Goal: Task Accomplishment & Management: Complete application form

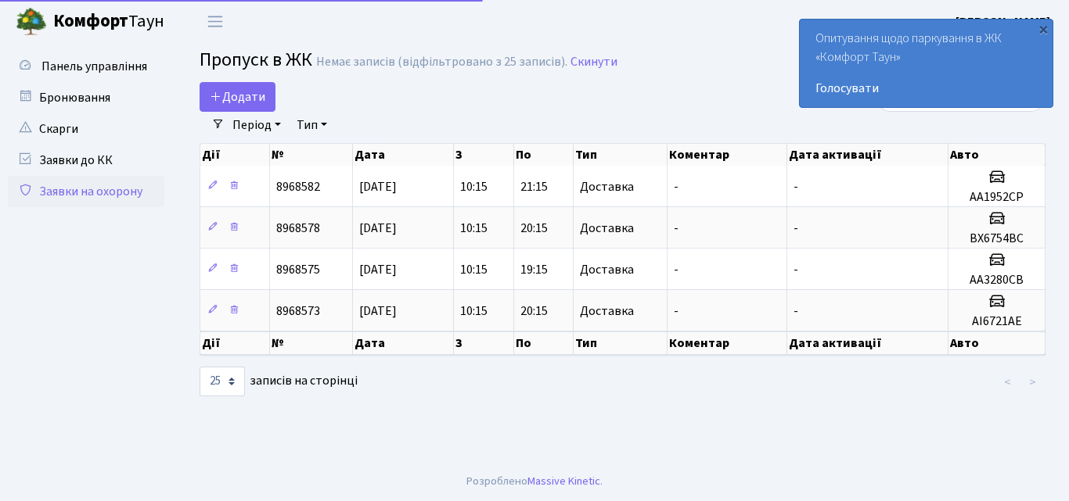
select select "25"
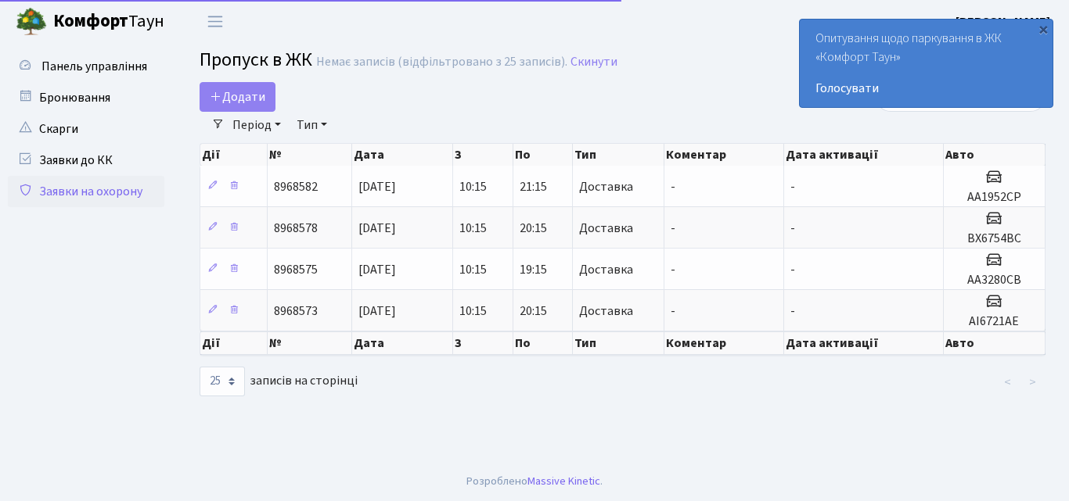
select select "25"
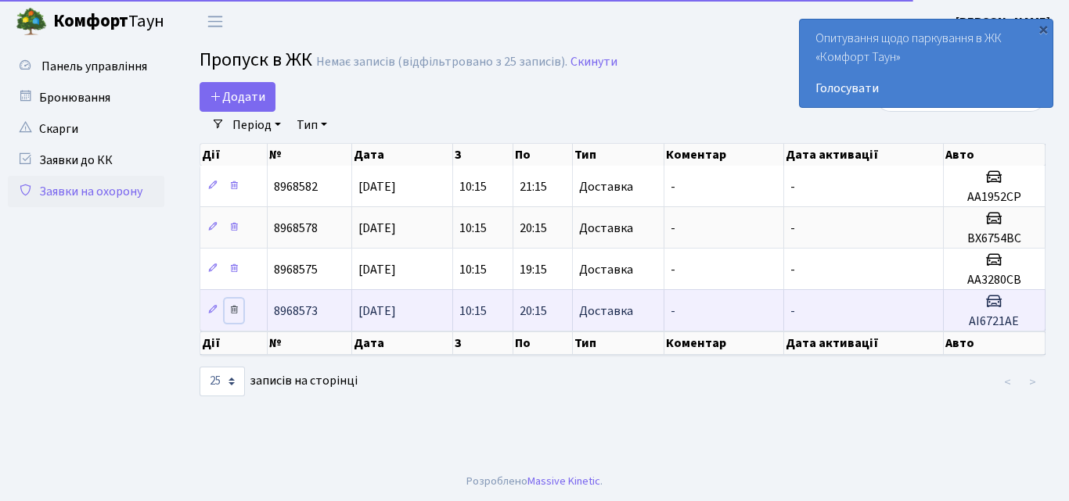
click at [233, 307] on icon at bounding box center [233, 309] width 11 height 11
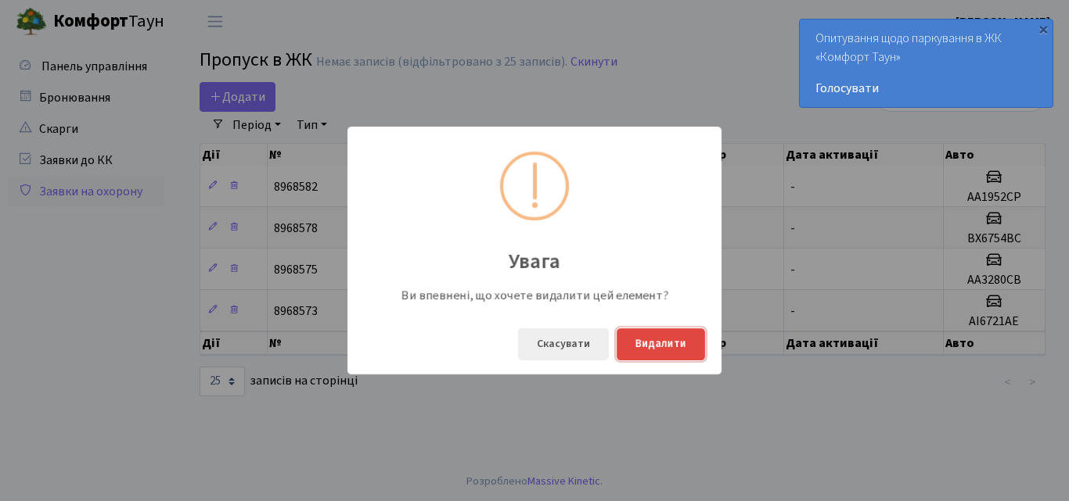
click at [638, 345] on button "Видалити" at bounding box center [660, 345] width 88 height 32
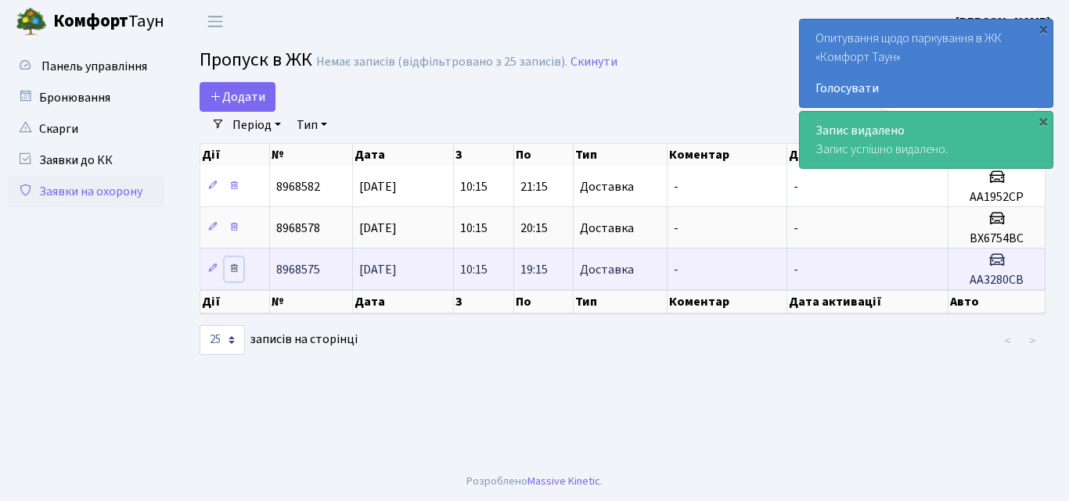
click at [237, 268] on icon at bounding box center [233, 268] width 11 height 11
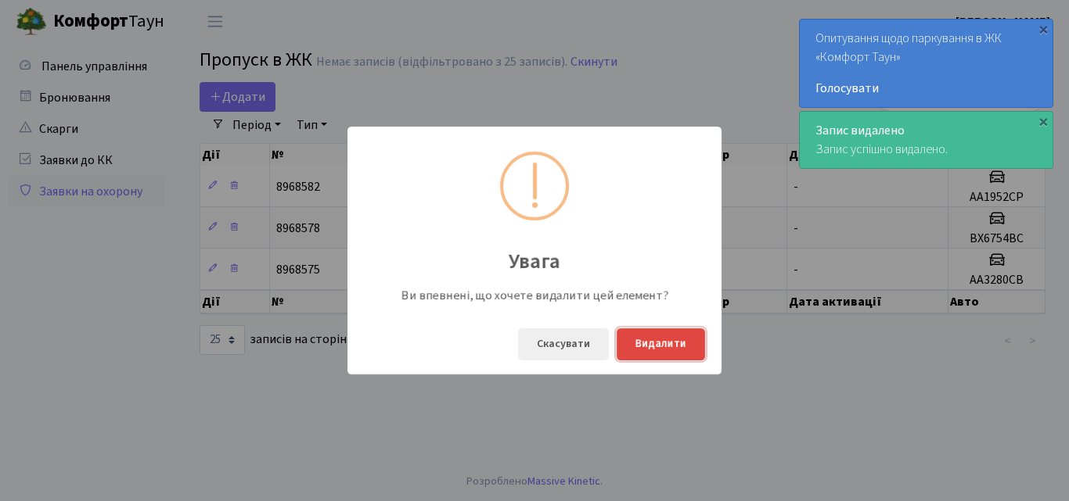
click at [652, 347] on button "Видалити" at bounding box center [660, 345] width 88 height 32
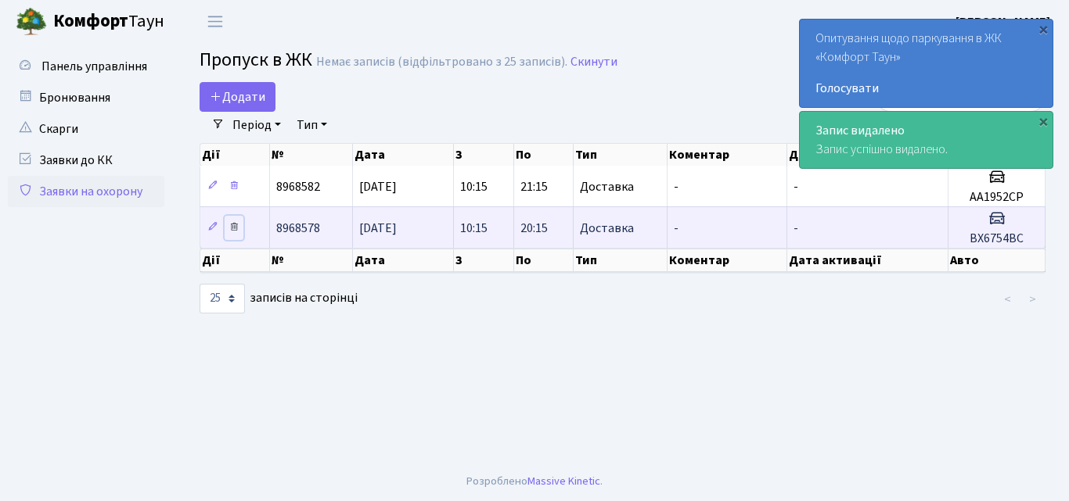
click at [236, 223] on icon at bounding box center [233, 226] width 11 height 11
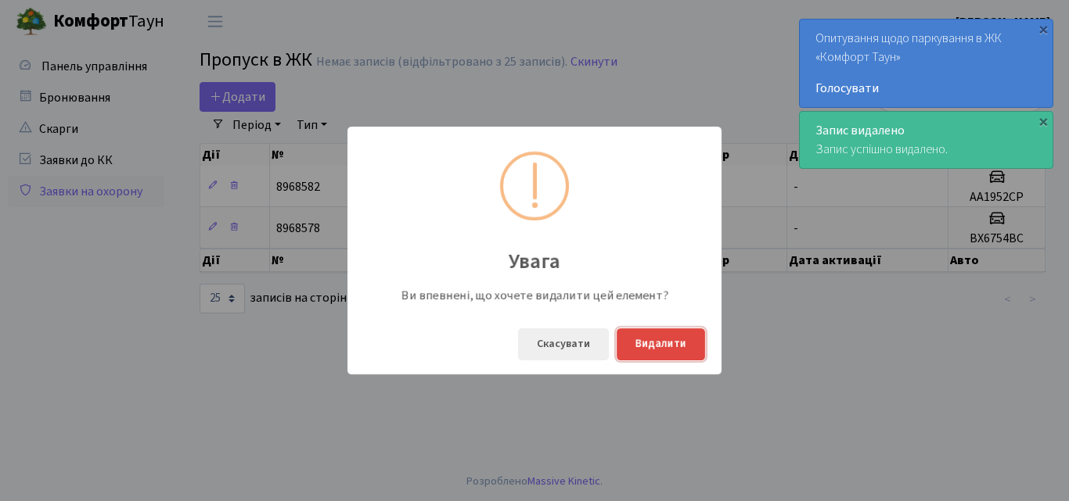
click at [651, 346] on button "Видалити" at bounding box center [660, 345] width 88 height 32
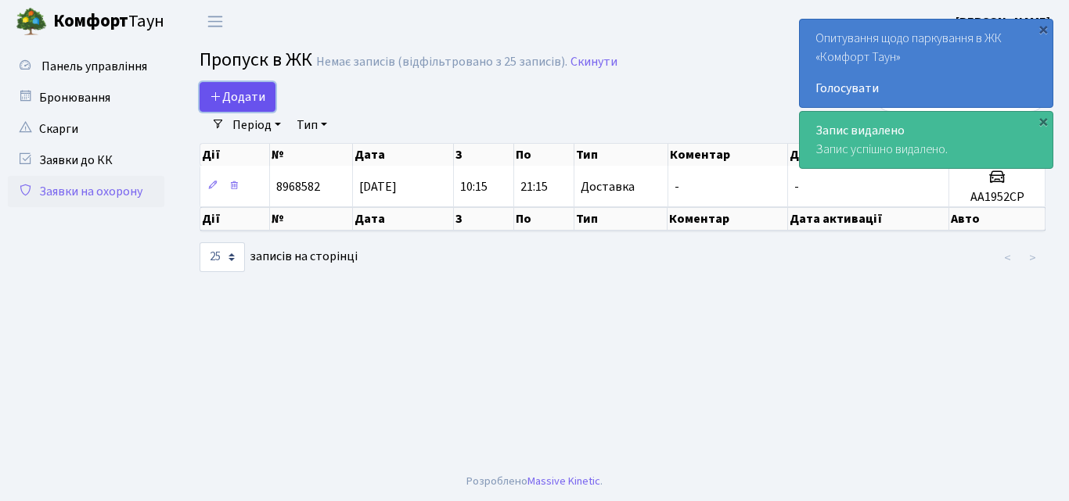
click at [243, 98] on span "Додати" at bounding box center [238, 96] width 56 height 17
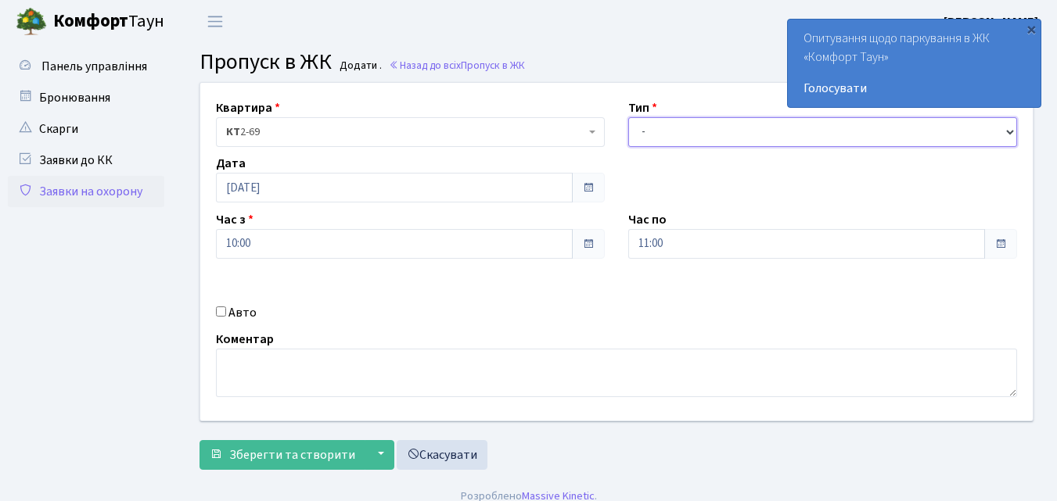
click at [654, 133] on select "- Доставка Таксі Гості Сервіс" at bounding box center [822, 132] width 389 height 30
select select "1"
click at [628, 117] on select "- Доставка Таксі Гості Сервіс" at bounding box center [822, 132] width 389 height 30
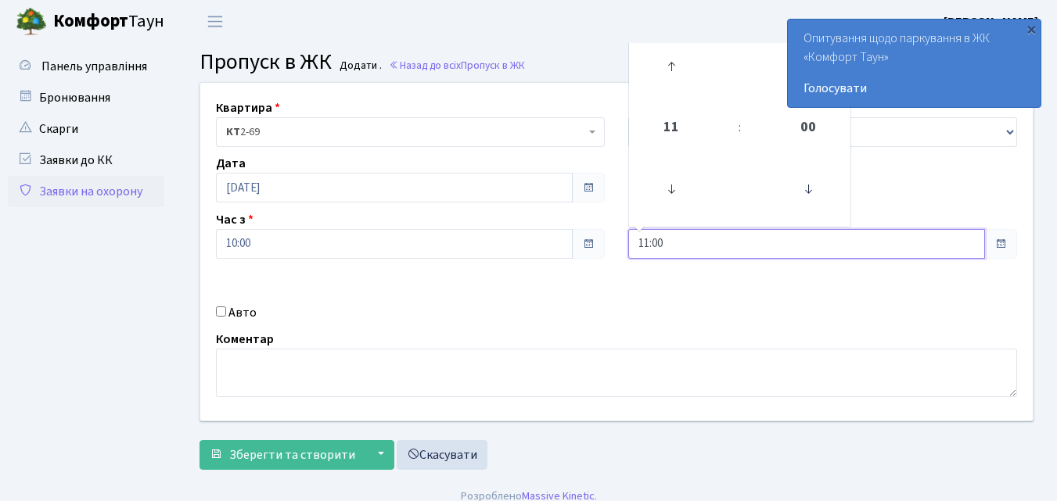
click at [704, 246] on input "11:00" at bounding box center [806, 244] width 357 height 30
click at [669, 63] on icon at bounding box center [671, 66] width 42 height 42
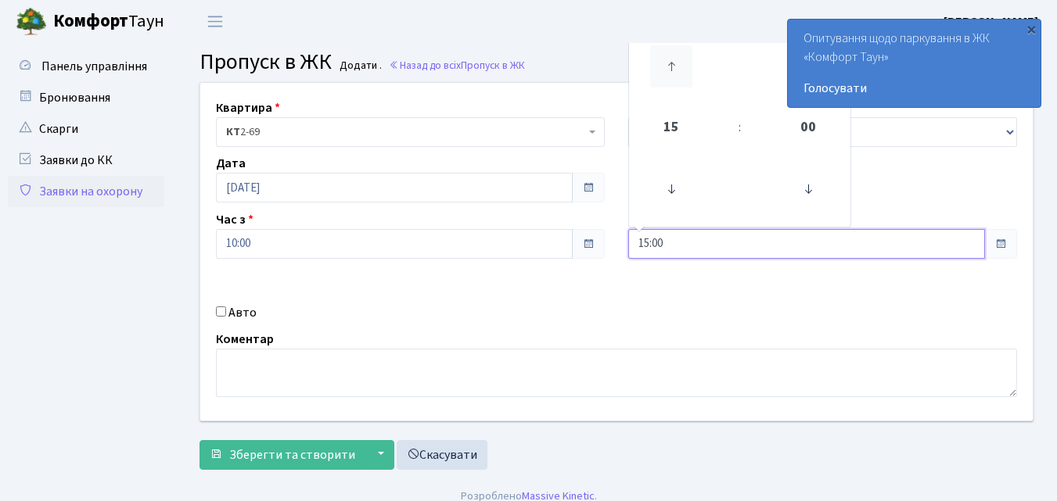
click at [669, 63] on icon at bounding box center [671, 66] width 42 height 42
type input "18:00"
click at [221, 311] on input "Авто" at bounding box center [221, 312] width 10 height 10
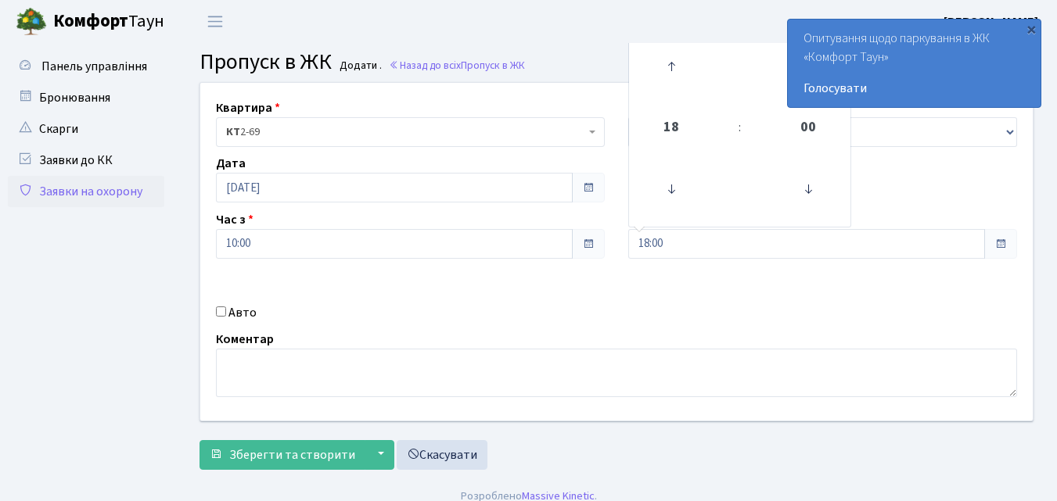
checkbox input "true"
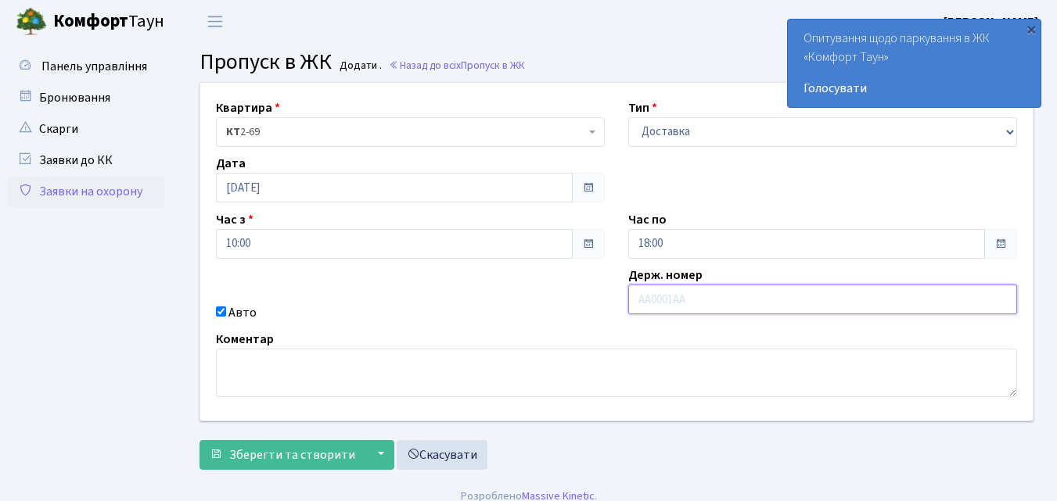
click at [634, 300] on input "text" at bounding box center [822, 300] width 389 height 30
type input "КА0189ВЕ"
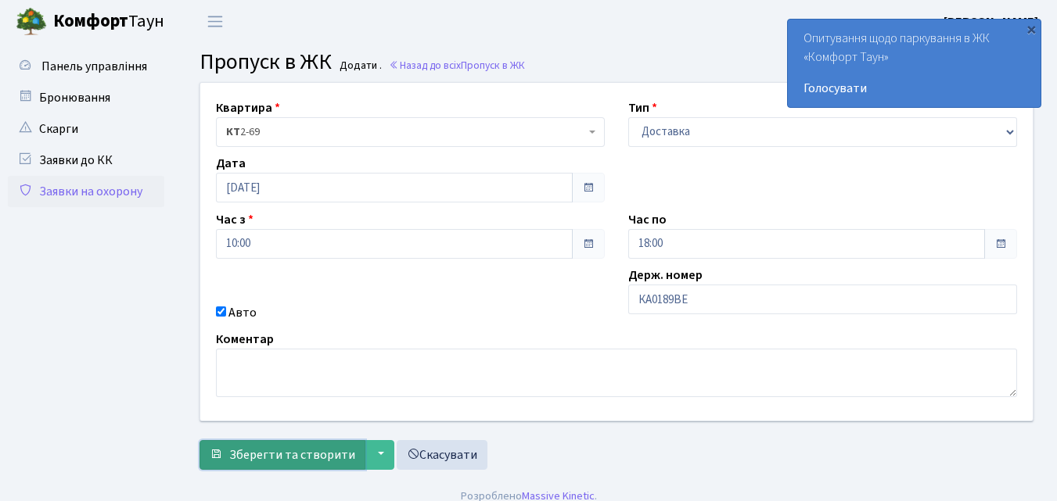
click at [307, 459] on span "Зберегти та створити" at bounding box center [292, 455] width 126 height 17
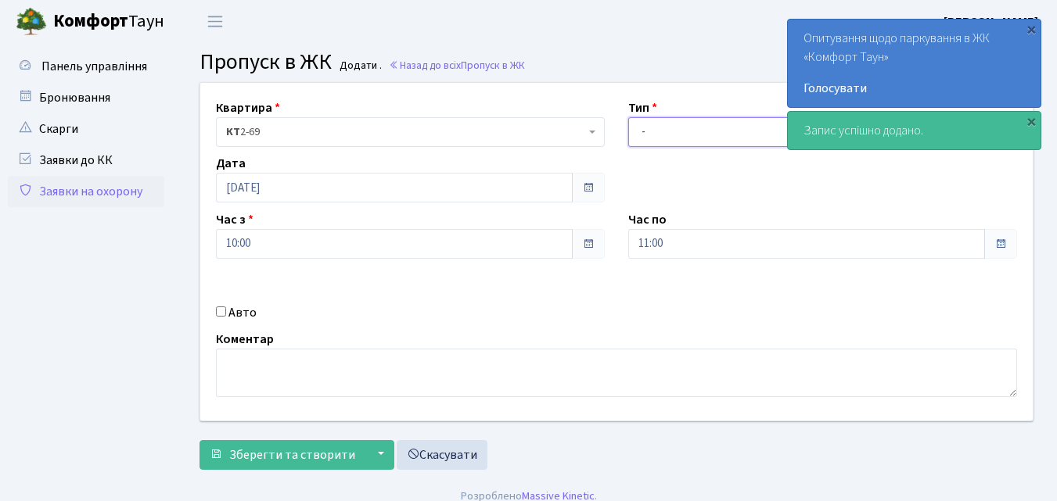
click at [652, 135] on select "- Доставка Таксі Гості Сервіс" at bounding box center [822, 132] width 389 height 30
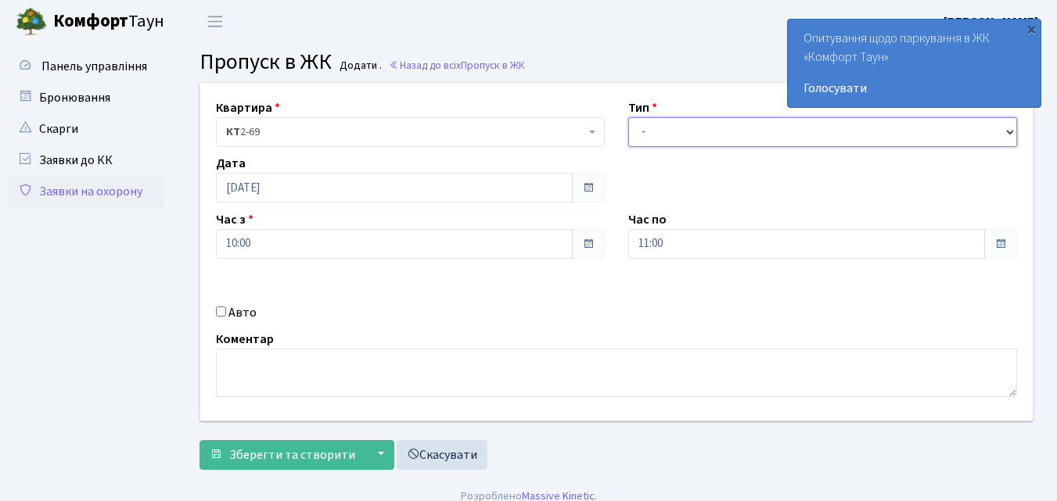
select select "1"
click at [628, 117] on select "- Доставка Таксі Гості Сервіс" at bounding box center [822, 132] width 389 height 30
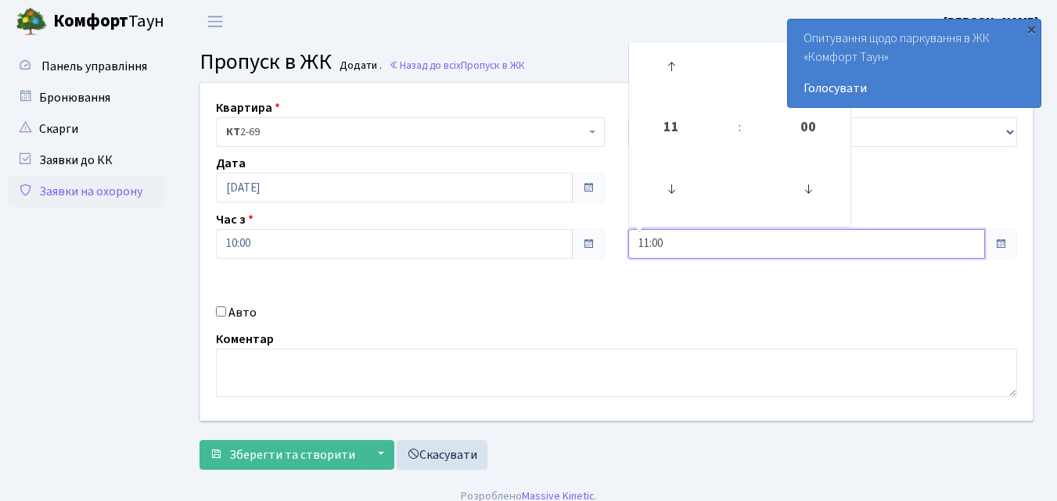
click at [680, 241] on input "11:00" at bounding box center [806, 244] width 357 height 30
click at [663, 58] on icon at bounding box center [671, 66] width 42 height 42
click at [668, 67] on icon at bounding box center [671, 66] width 42 height 42
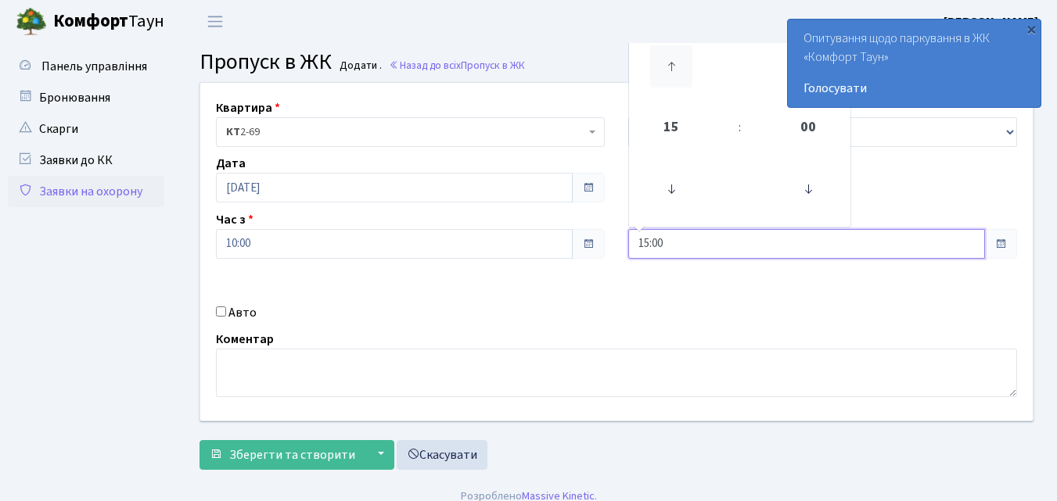
click at [668, 67] on icon at bounding box center [671, 66] width 42 height 42
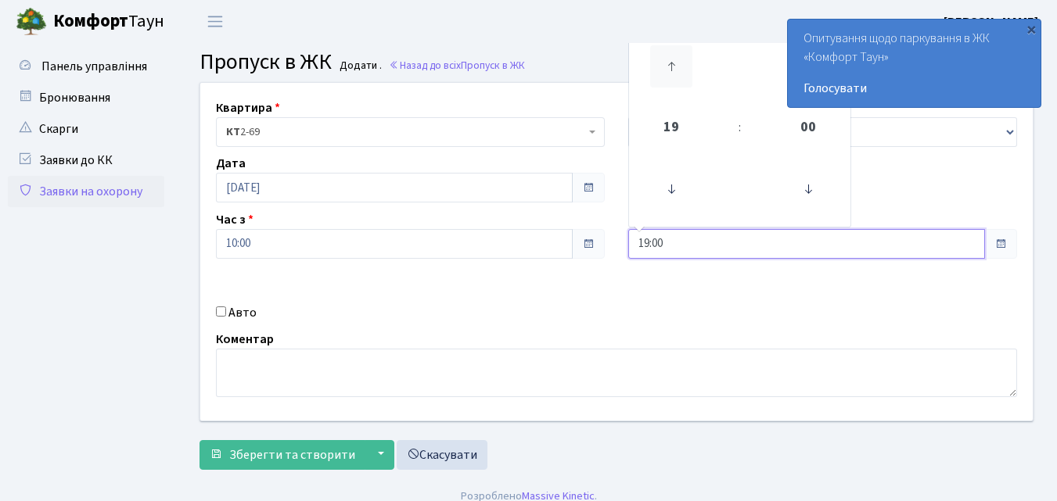
type input "20:00"
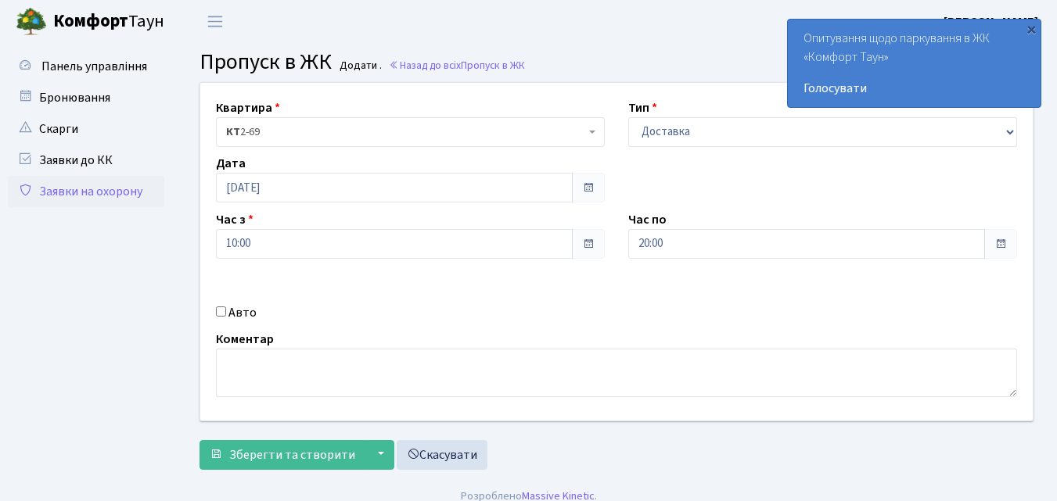
click at [221, 314] on input "Авто" at bounding box center [221, 312] width 10 height 10
checkbox input "true"
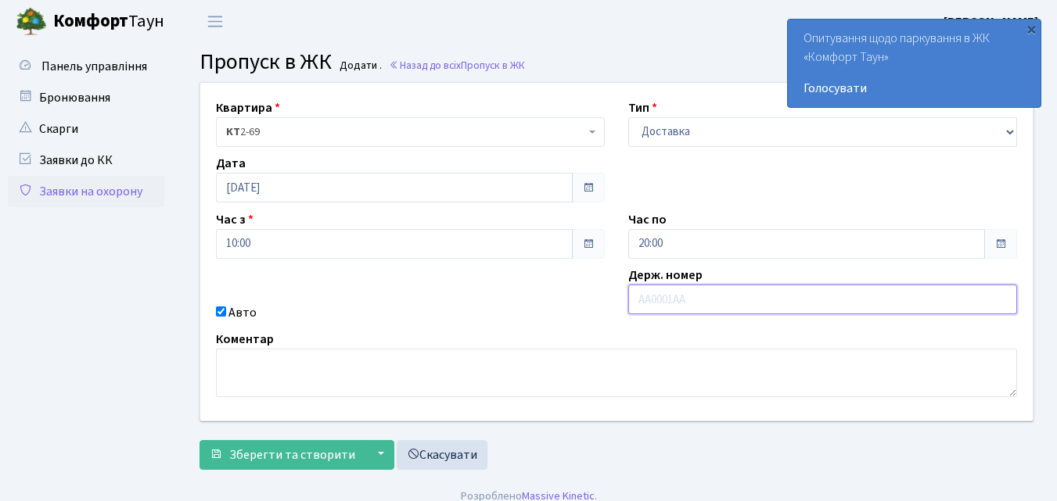
click at [645, 304] on input "text" at bounding box center [822, 300] width 389 height 30
type input "КА2447ЕВ"
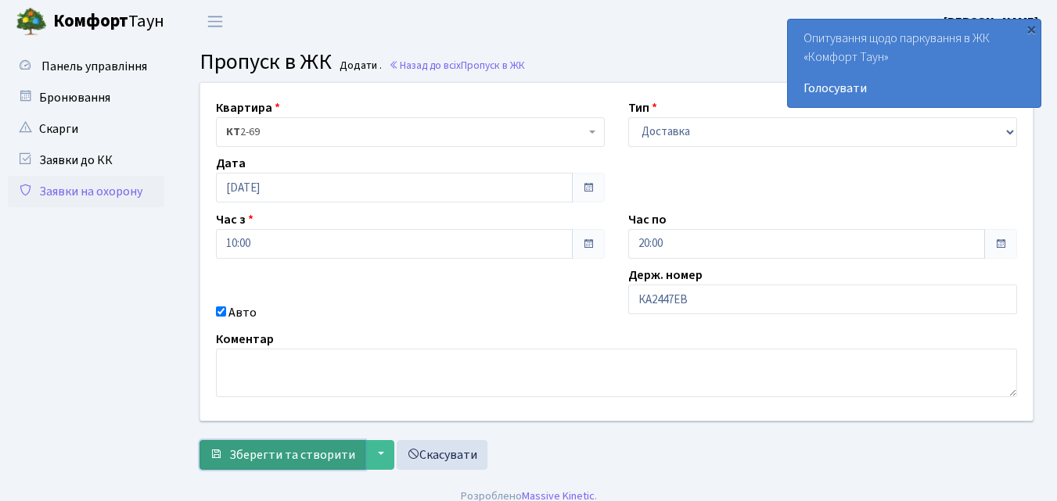
click at [289, 461] on span "Зберегти та створити" at bounding box center [292, 455] width 126 height 17
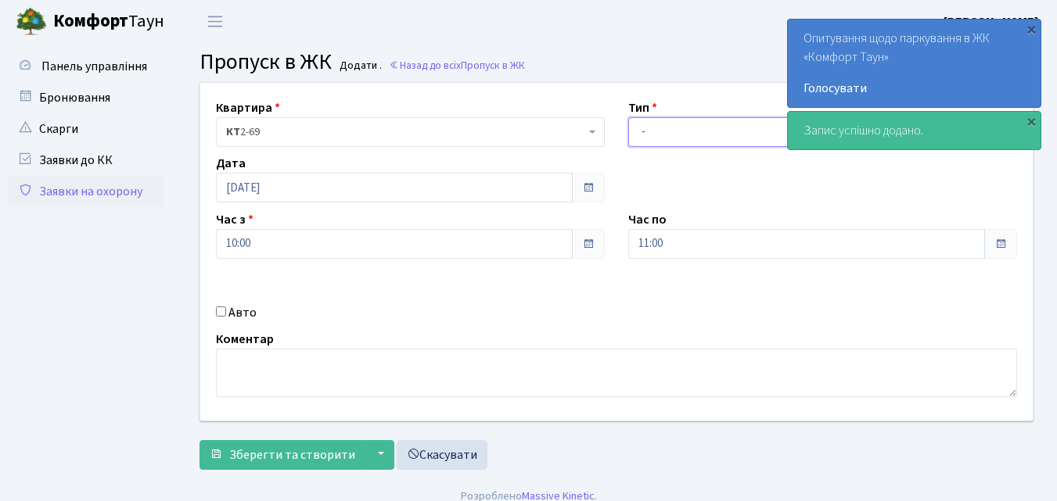
click at [689, 135] on select "- Доставка Таксі Гості Сервіс" at bounding box center [822, 132] width 389 height 30
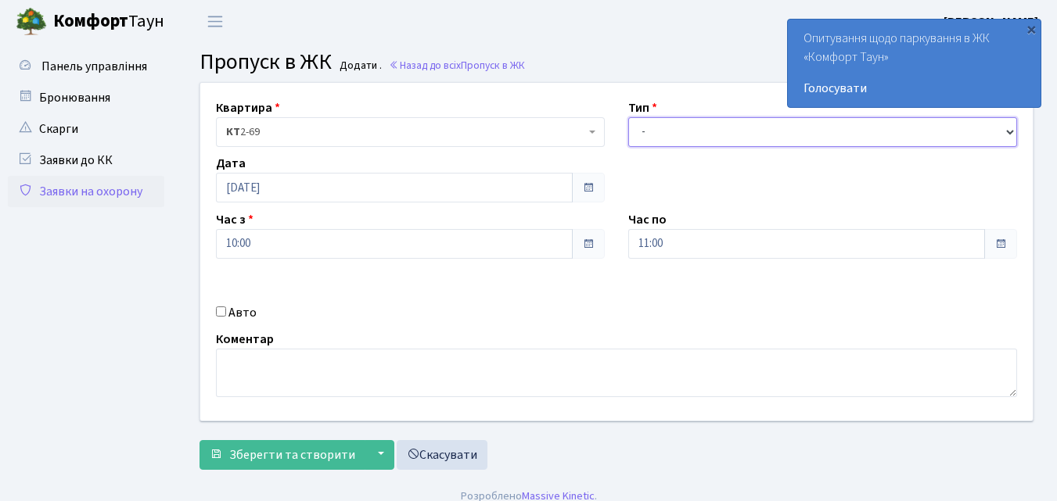
select select "1"
click at [628, 117] on select "- Доставка Таксі Гості Сервіс" at bounding box center [822, 132] width 389 height 30
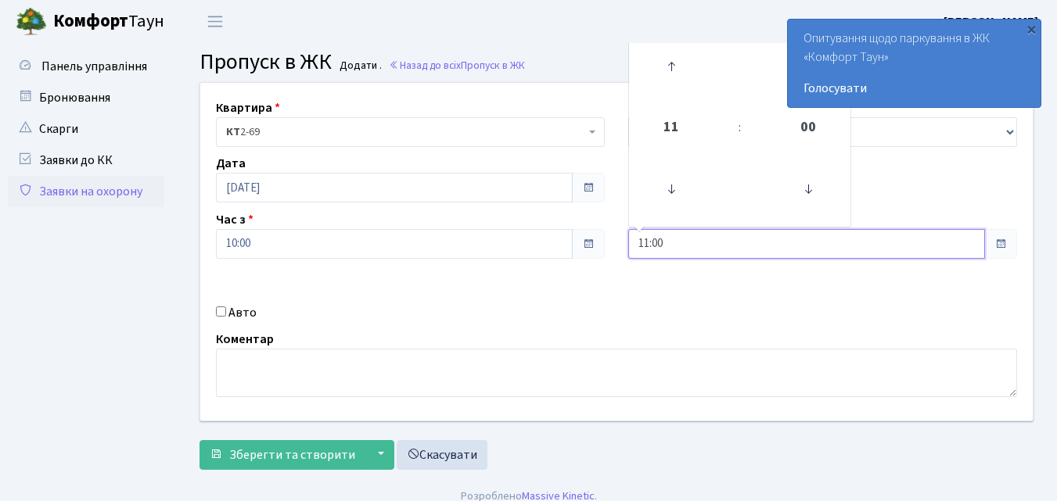
click at [681, 245] on input "11:00" at bounding box center [806, 244] width 357 height 30
click at [666, 56] on icon at bounding box center [671, 66] width 42 height 42
click at [666, 59] on icon at bounding box center [671, 66] width 42 height 42
click at [666, 61] on icon at bounding box center [671, 66] width 42 height 42
click at [666, 63] on icon at bounding box center [671, 66] width 42 height 42
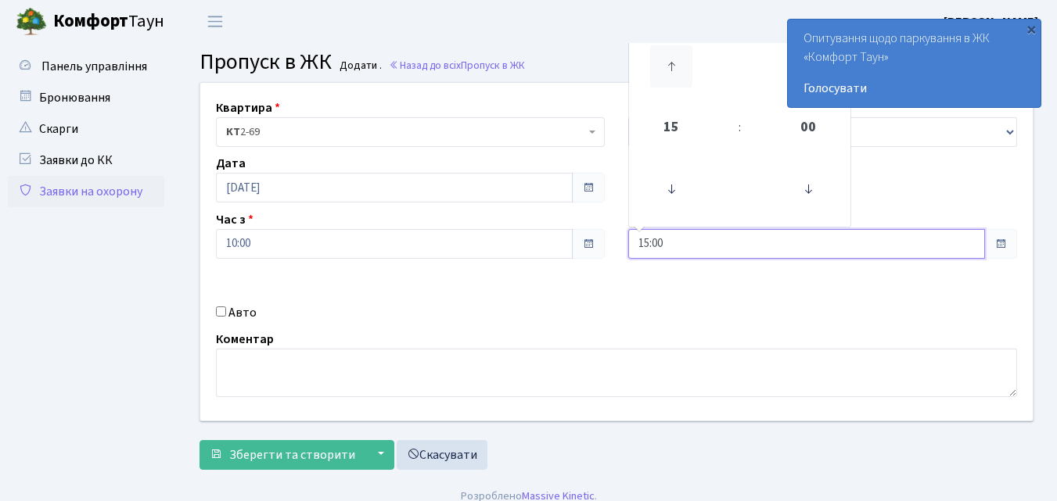
click at [666, 64] on icon at bounding box center [671, 66] width 42 height 42
click at [666, 70] on icon at bounding box center [671, 66] width 42 height 42
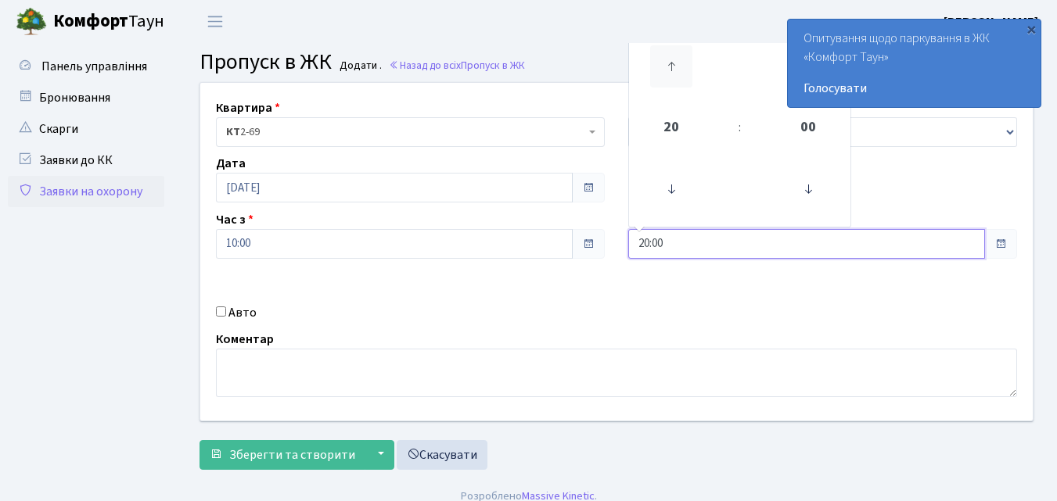
click at [666, 70] on icon at bounding box center [671, 66] width 42 height 42
type input "21:00"
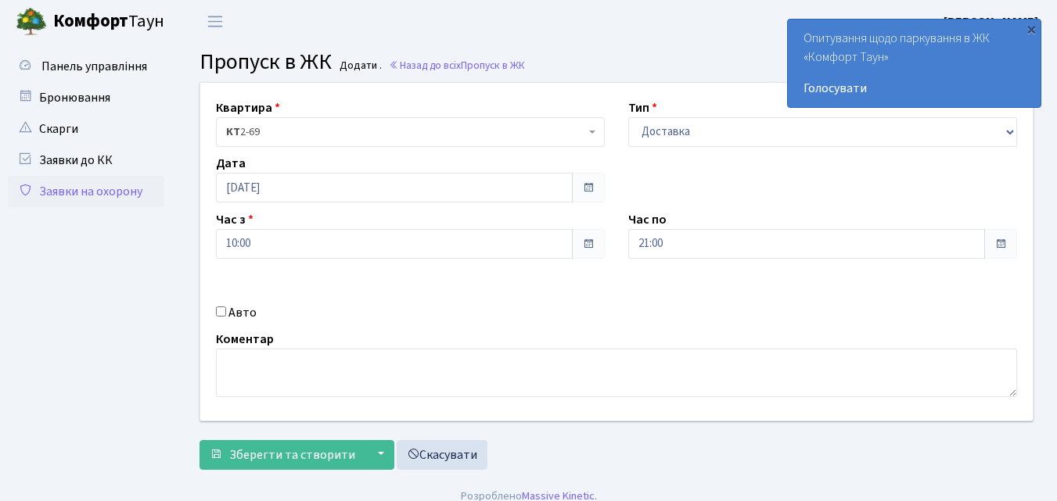
click at [221, 309] on input "Авто" at bounding box center [221, 312] width 10 height 10
checkbox input "true"
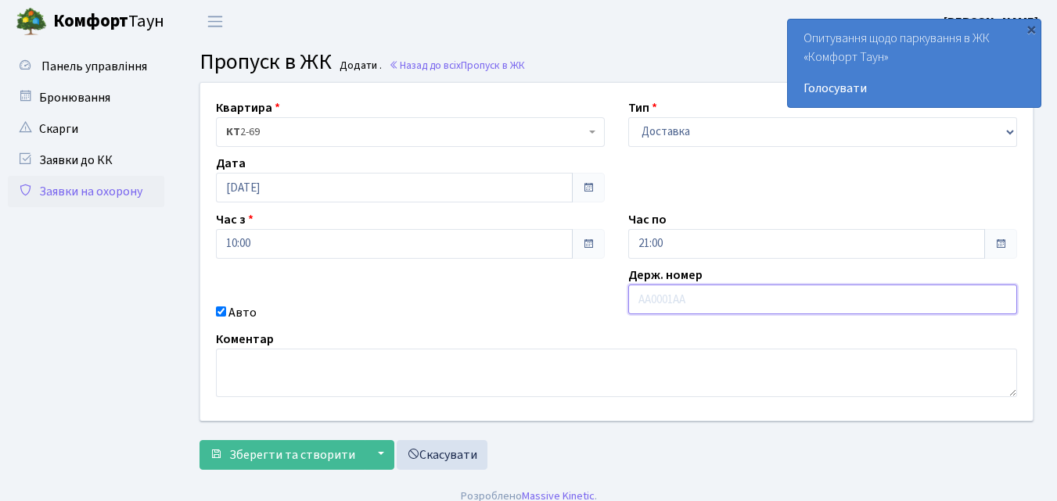
click at [636, 300] on input "text" at bounding box center [822, 300] width 389 height 30
type input "ВХ6754ВС"
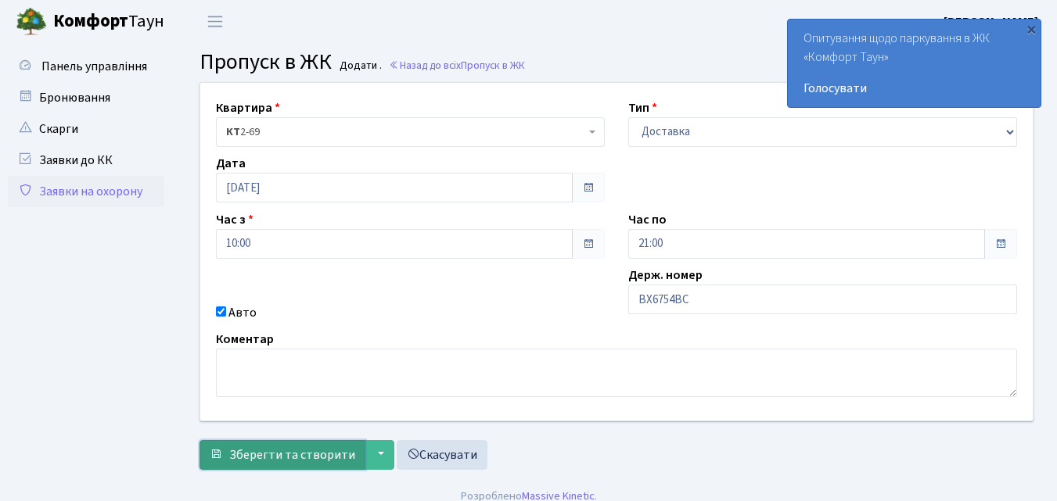
click at [258, 460] on span "Зберегти та створити" at bounding box center [292, 455] width 126 height 17
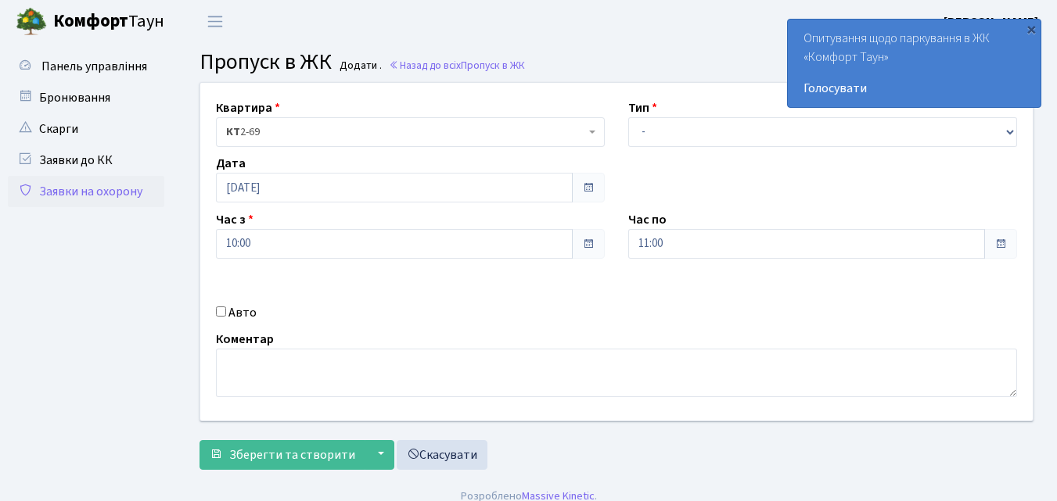
click at [79, 188] on link "Заявки на охорону" at bounding box center [86, 191] width 156 height 31
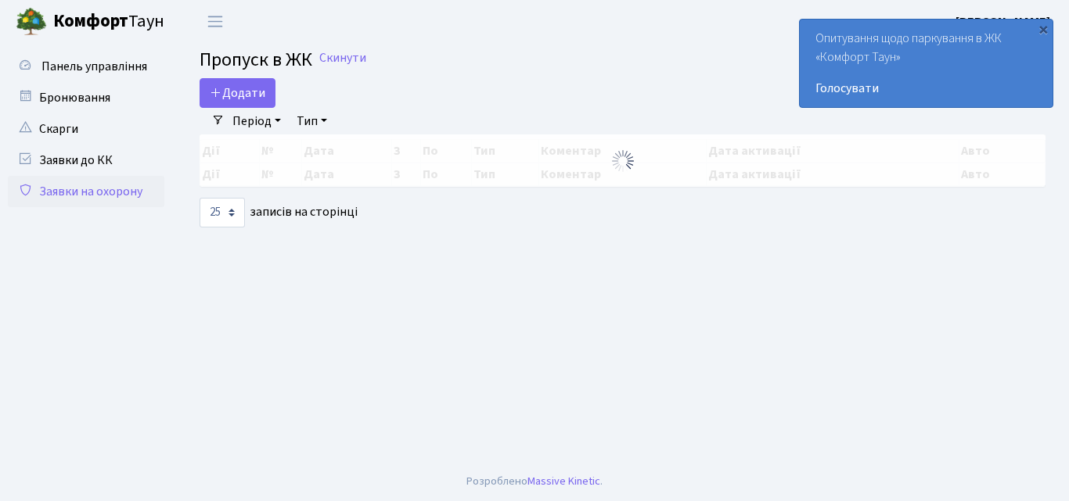
select select "25"
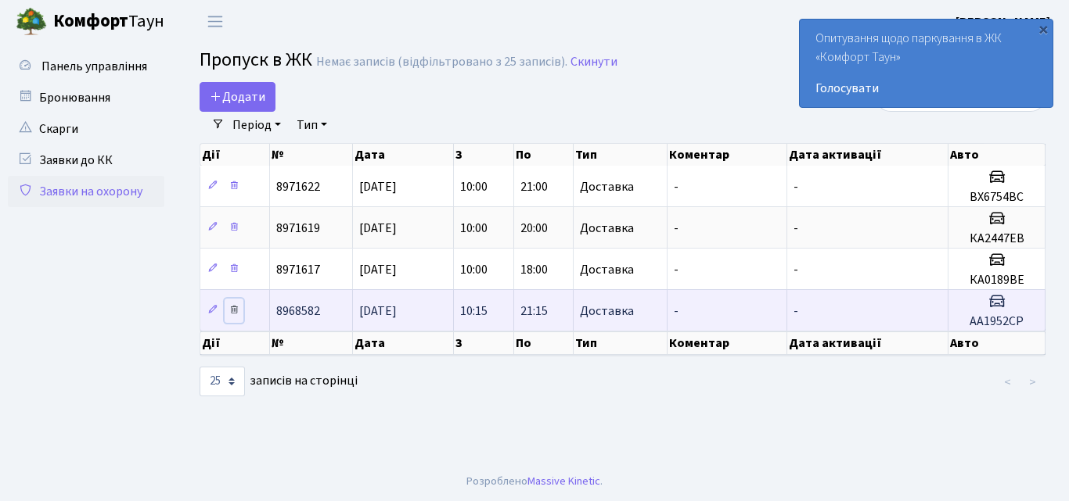
click at [235, 307] on icon at bounding box center [233, 309] width 11 height 11
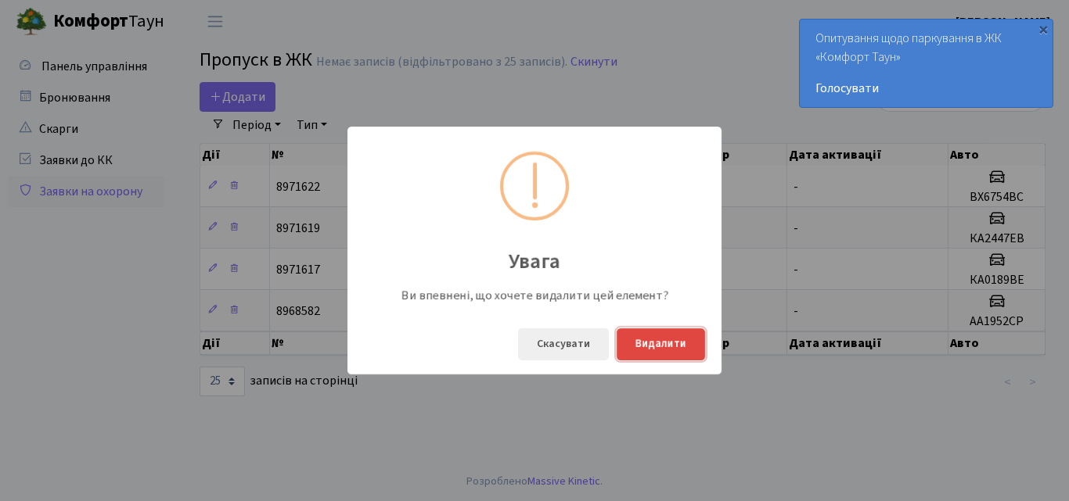
click at [659, 350] on button "Видалити" at bounding box center [660, 345] width 88 height 32
